Goal: Find contact information: Obtain details needed to contact an individual or organization

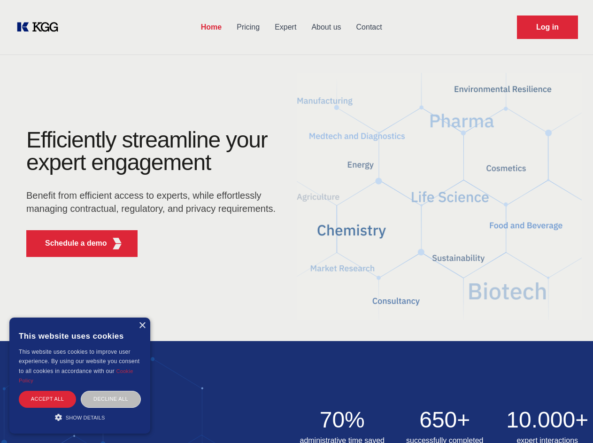
click at [296, 221] on div "Efficiently streamline your expert engagement Benefit from efficient access to …" at bounding box center [154, 197] width 286 height 136
click at [70, 243] on p "Schedule a demo" at bounding box center [76, 243] width 62 height 11
click at [142, 325] on div "× This website uses cookies This website uses cookies to improve user experienc…" at bounding box center [79, 375] width 141 height 116
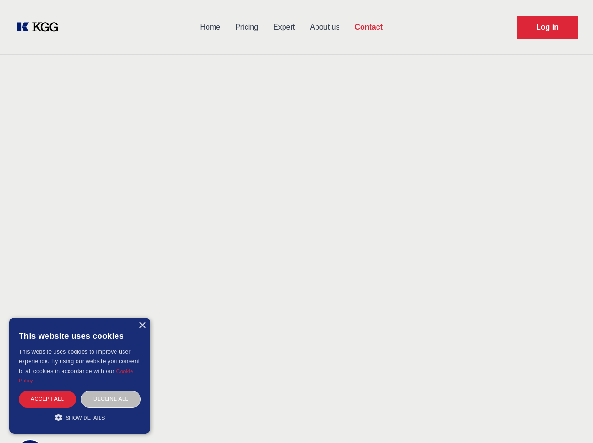
click at [47, 399] on div "Accept all" at bounding box center [47, 399] width 57 height 16
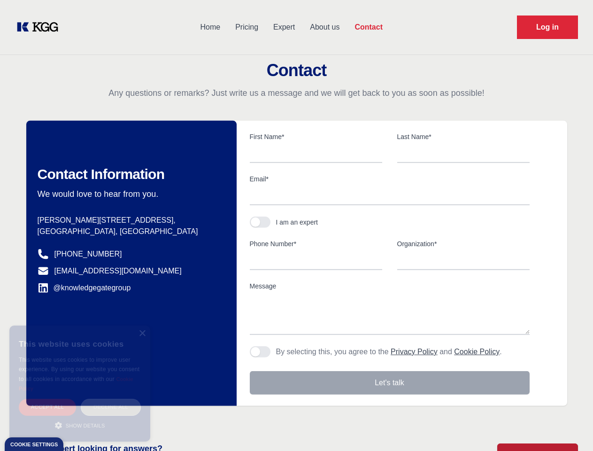
click at [111, 399] on div "Decline all" at bounding box center [111, 407] width 60 height 16
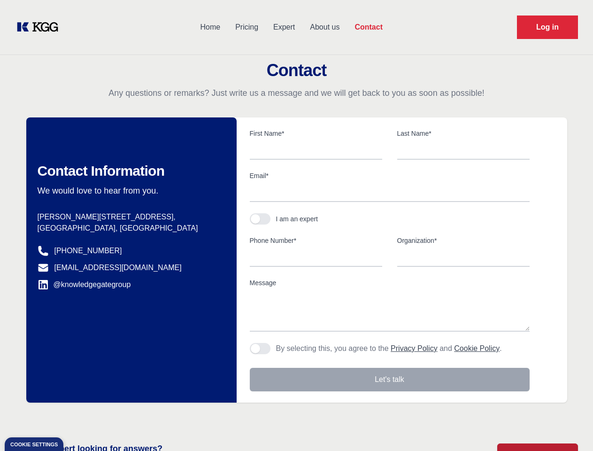
click at [80, 417] on main "Contact Any questions or remarks? Just write us a message and we will get back …" at bounding box center [296, 244] width 593 height 489
